Goal: Navigation & Orientation: Understand site structure

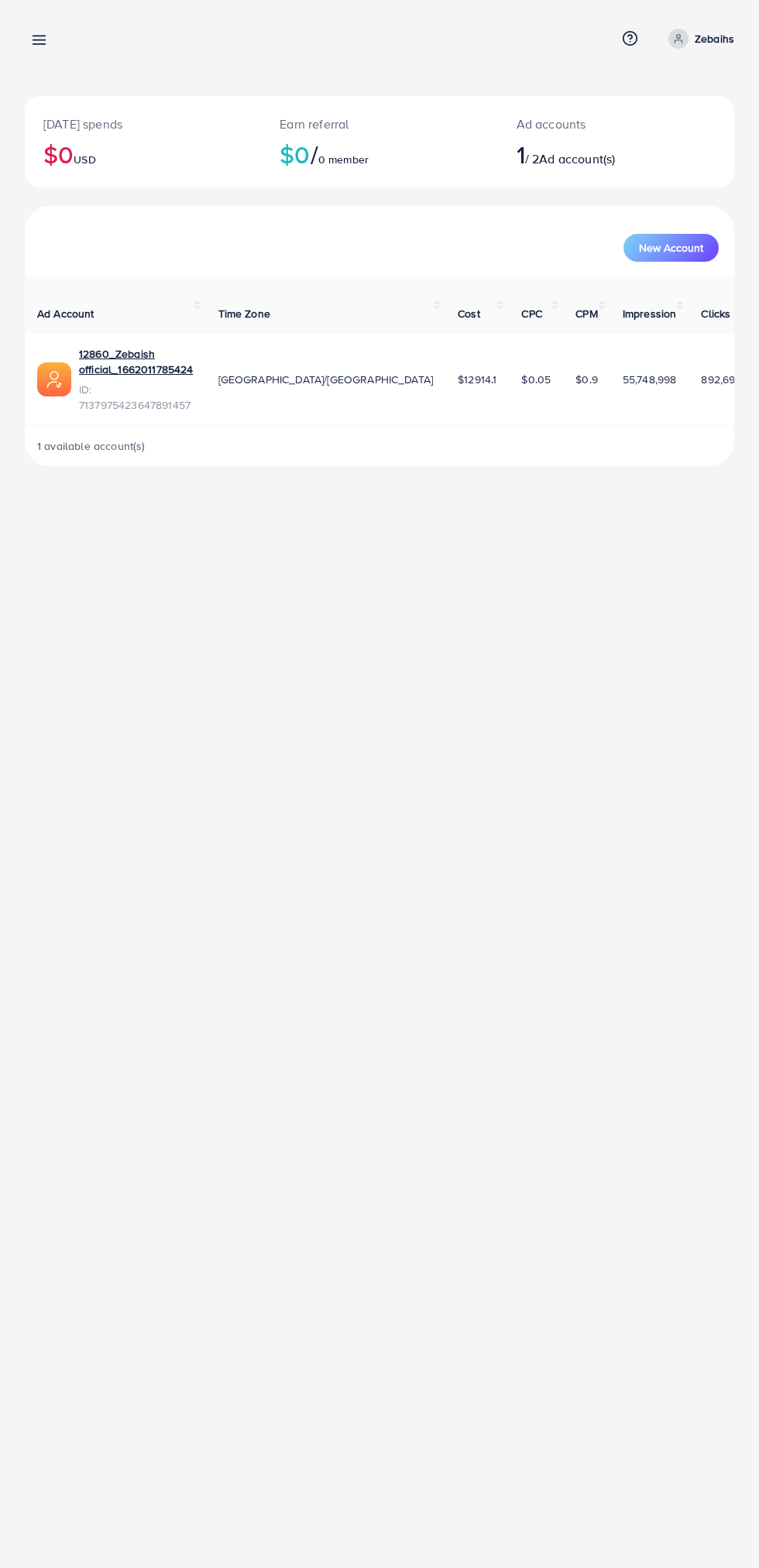
click at [39, 36] on line at bounding box center [39, 36] width 12 height 0
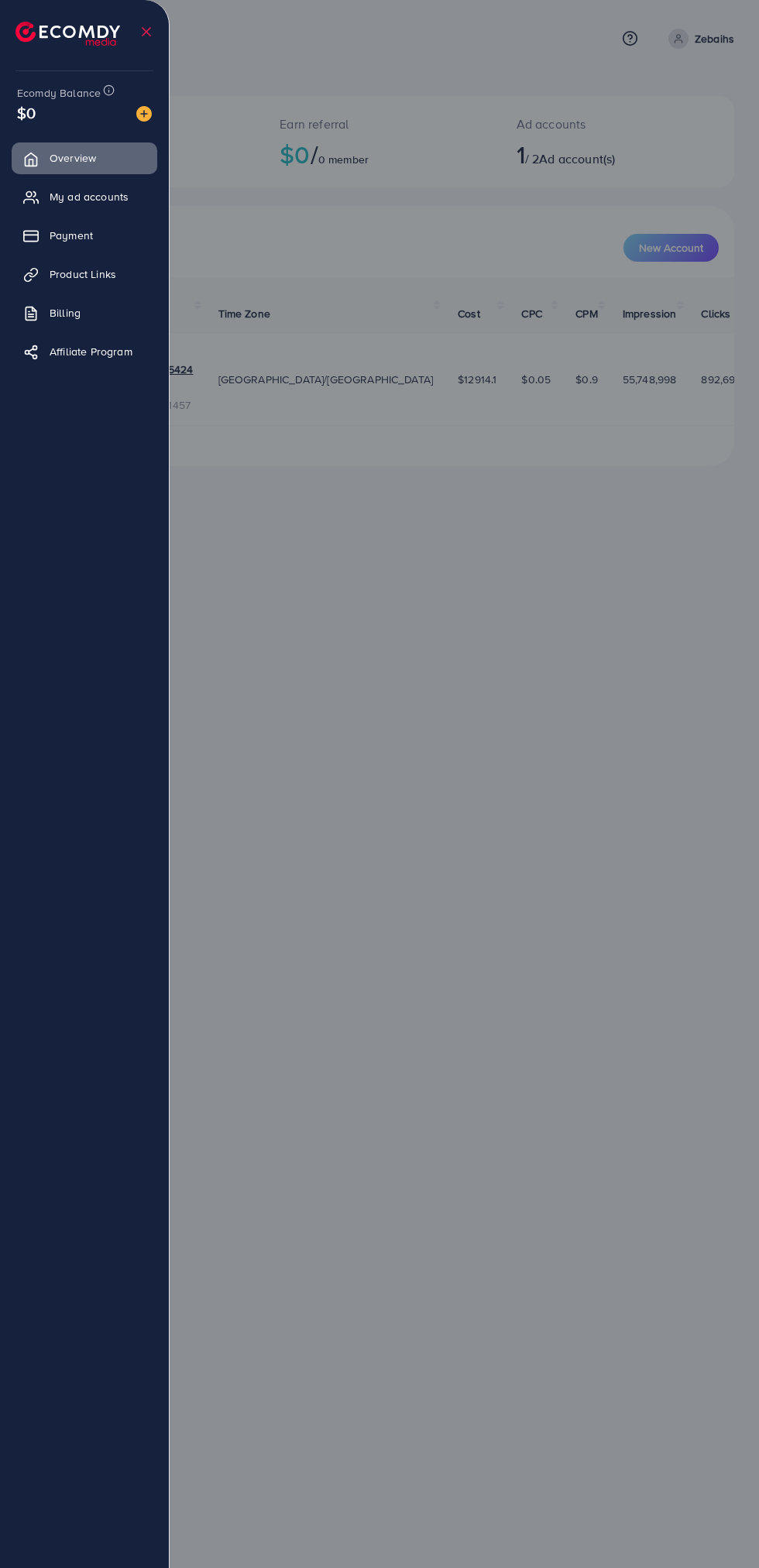
click at [471, 858] on div at bounding box center [379, 941] width 759 height 1881
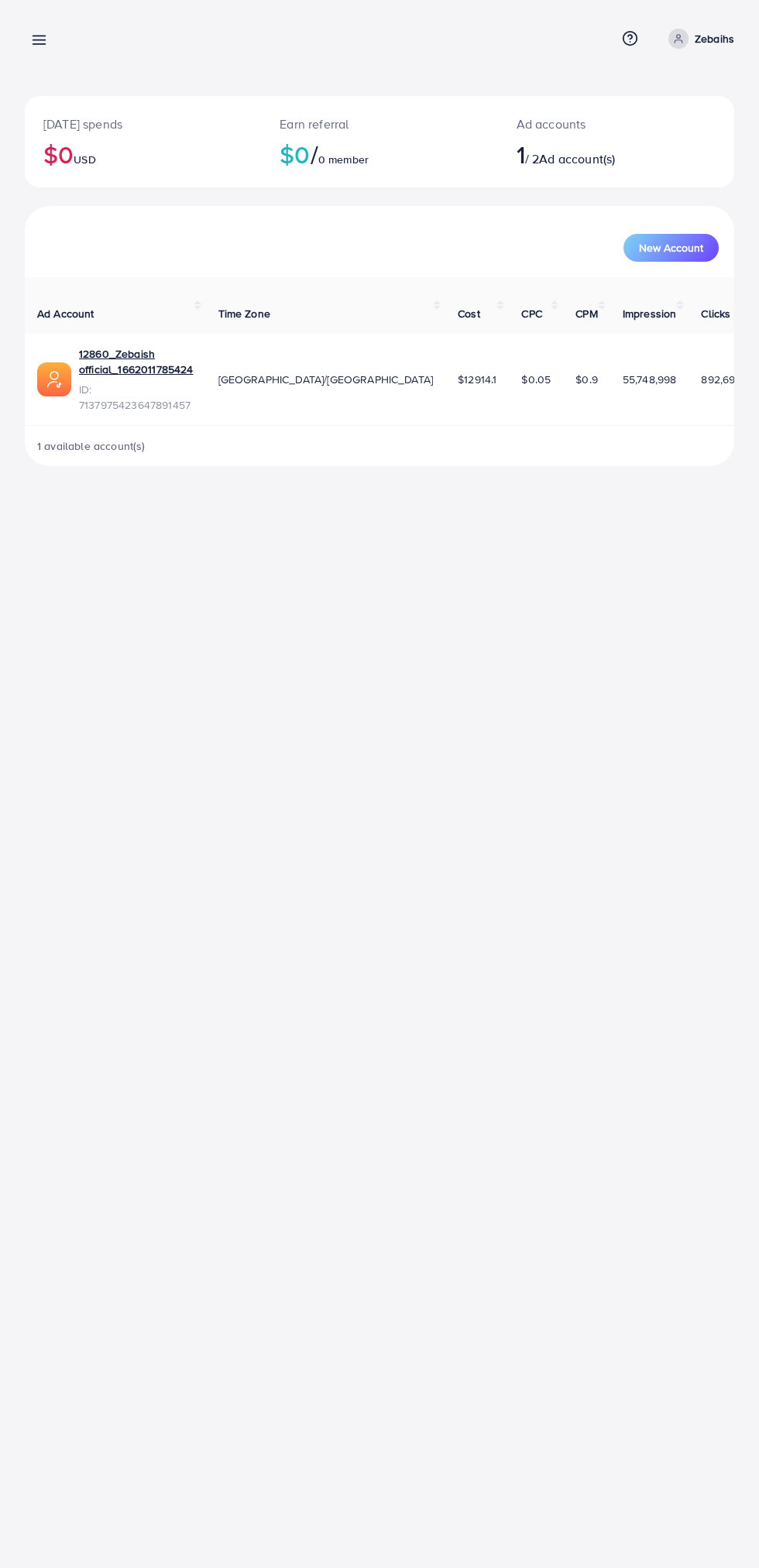
click at [39, 40] on line at bounding box center [39, 40] width 12 height 0
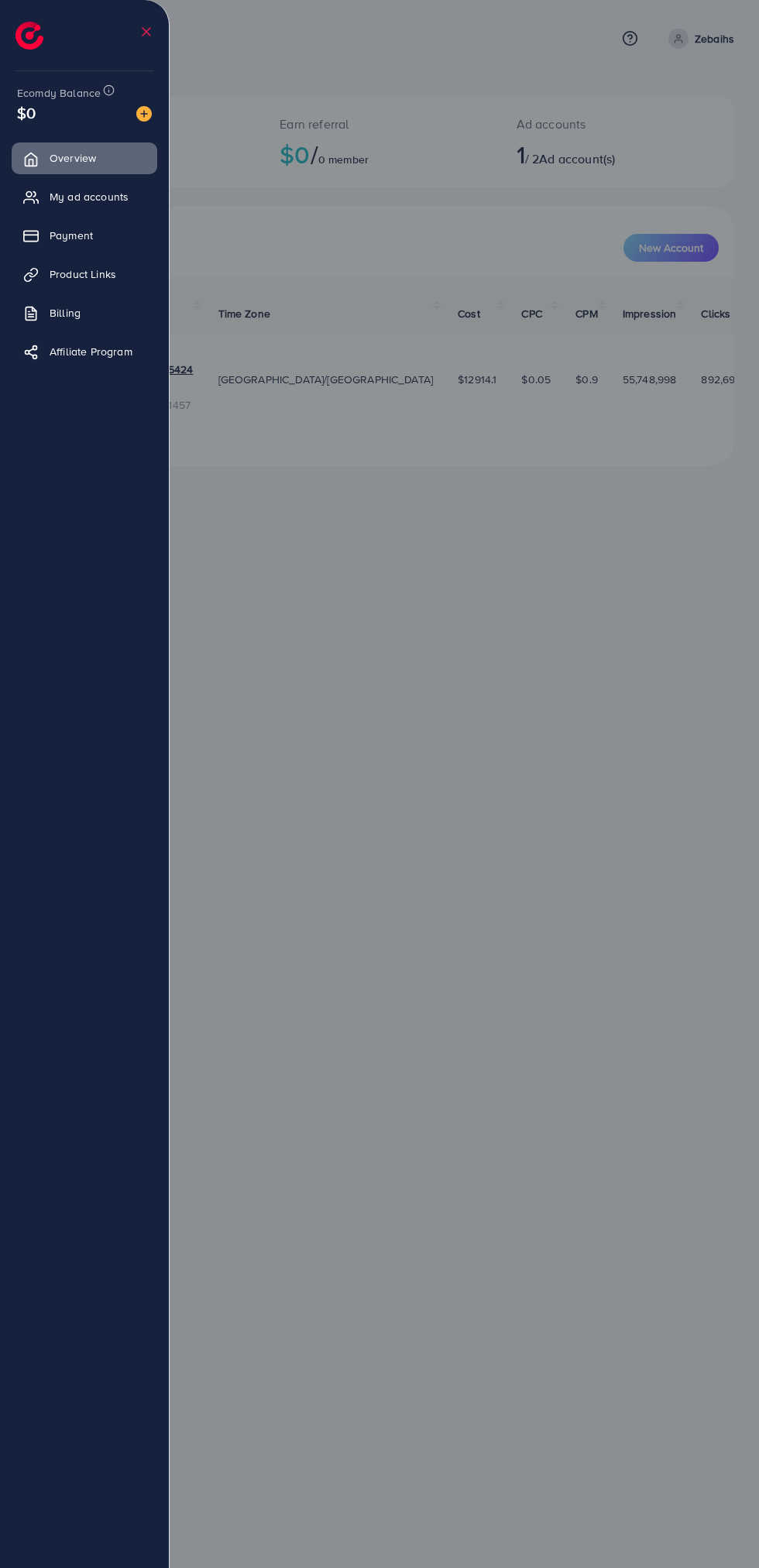
click at [402, 603] on div at bounding box center [379, 941] width 759 height 1881
